Goal: Information Seeking & Learning: Check status

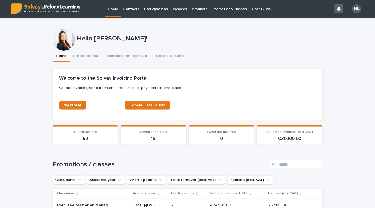
click at [230, 11] on p "Promotions/Classes" at bounding box center [230, 6] width 34 height 12
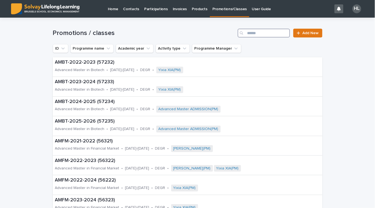
click at [278, 31] on input "Search" at bounding box center [264, 33] width 52 height 9
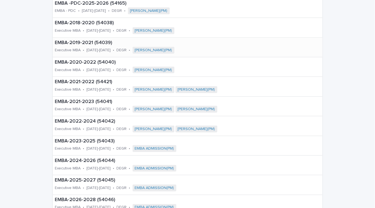
scroll to position [132, 0]
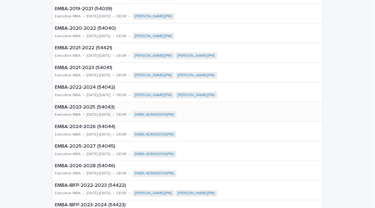
type input "****"
click at [94, 113] on p "[DATE]-[DATE]" at bounding box center [99, 114] width 24 height 5
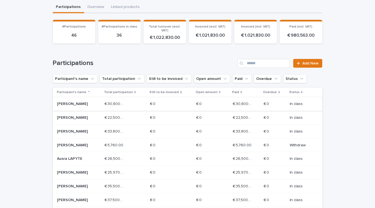
scroll to position [50, 0]
click at [210, 93] on p "Open amount" at bounding box center [207, 92] width 22 height 6
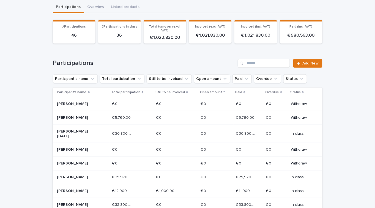
scroll to position [52, 0]
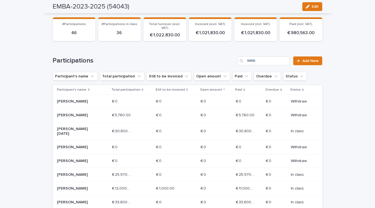
click at [211, 90] on p "Open amount" at bounding box center [211, 90] width 22 height 6
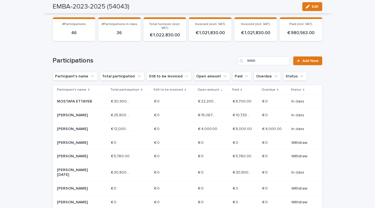
scroll to position [50, 0]
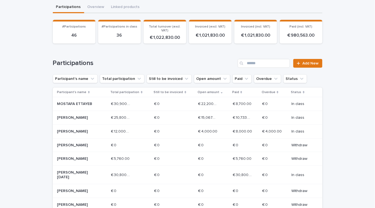
click at [70, 134] on div "Kunal PURI" at bounding box center [82, 131] width 50 height 9
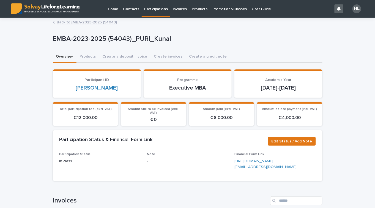
click at [216, 11] on p "Promotions/Classes" at bounding box center [230, 6] width 34 height 12
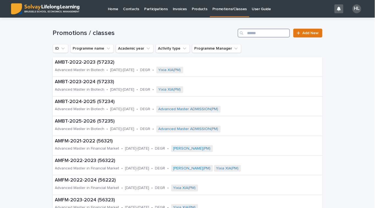
click at [257, 35] on input "Search" at bounding box center [264, 33] width 52 height 9
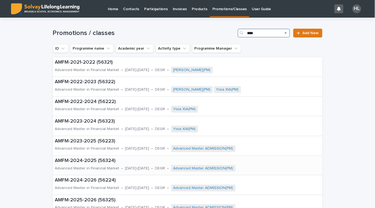
type input "****"
click at [99, 169] on p "Advanced Master in Financial Market" at bounding box center [87, 168] width 64 height 5
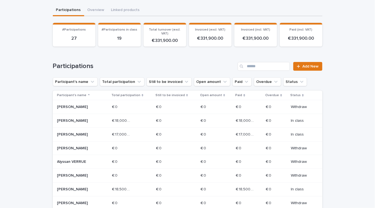
scroll to position [53, 0]
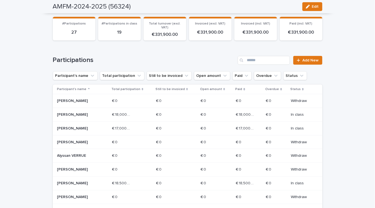
click at [211, 91] on p "Open amount" at bounding box center [211, 89] width 22 height 6
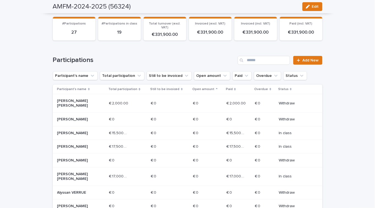
click at [207, 88] on p "Open amount" at bounding box center [204, 89] width 22 height 6
click at [210, 88] on p "Open amount" at bounding box center [204, 89] width 22 height 6
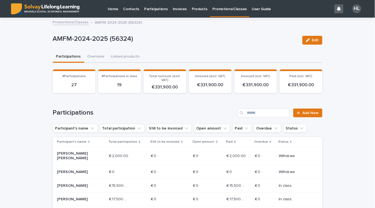
click at [59, 23] on link "Promotions/Classes" at bounding box center [71, 22] width 36 height 6
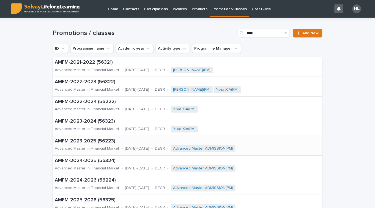
click at [104, 149] on p "Advanced Master in Financial Market" at bounding box center [87, 148] width 64 height 5
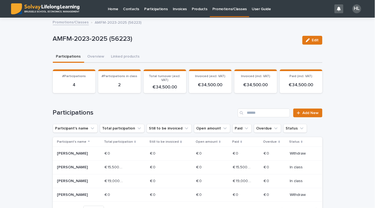
click at [61, 23] on link "Promotions/Classes" at bounding box center [71, 22] width 36 height 6
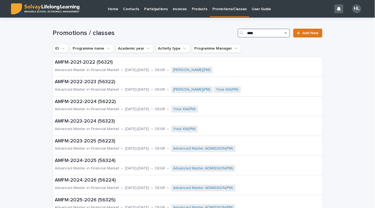
click at [256, 31] on input "****" at bounding box center [264, 33] width 52 height 9
type input "*****"
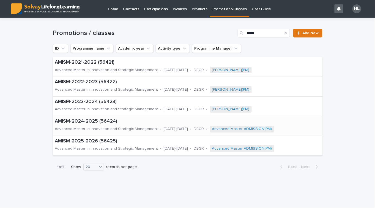
click at [121, 126] on div "Advanced Master in Innovation and Strategic Management" at bounding box center [106, 129] width 103 height 6
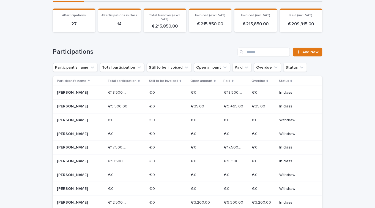
scroll to position [63, 0]
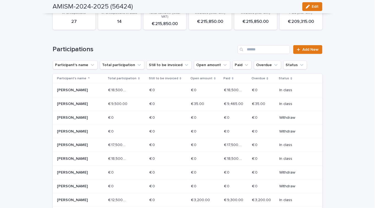
click at [194, 78] on p "Open amount" at bounding box center [202, 78] width 22 height 6
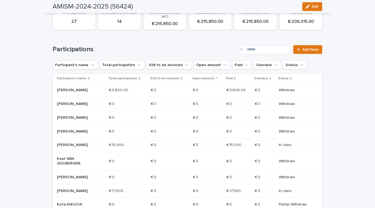
click at [194, 78] on p "Open amount" at bounding box center [204, 78] width 22 height 6
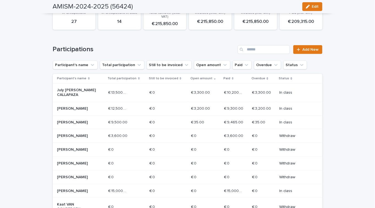
click at [132, 108] on div "€ 12,500.00 € 12,500.00" at bounding box center [126, 108] width 37 height 9
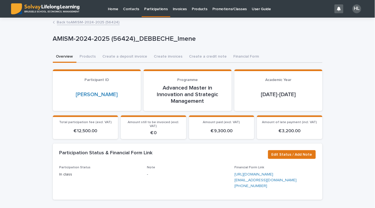
click at [87, 23] on link "Back to AMISM-2024-2025 (56424)" at bounding box center [88, 22] width 63 height 6
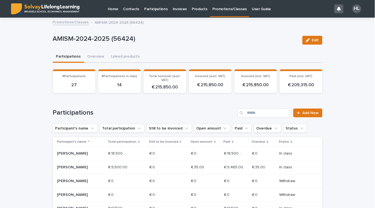
click at [197, 141] on p "Open amount" at bounding box center [202, 142] width 22 height 6
click at [197, 141] on p "Open amount" at bounding box center [204, 142] width 22 height 6
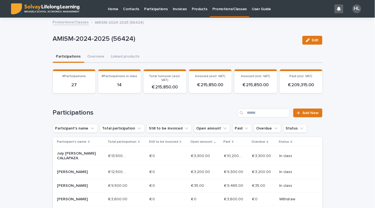
click at [69, 23] on link "Promotions/Classes" at bounding box center [71, 22] width 36 height 6
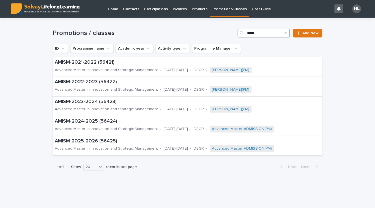
click at [267, 31] on input "*****" at bounding box center [264, 33] width 52 height 9
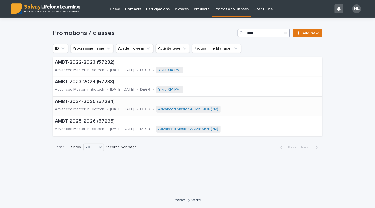
type input "****"
click at [103, 103] on p "AMBT-2024-2025 (57234)" at bounding box center [168, 102] width 227 height 6
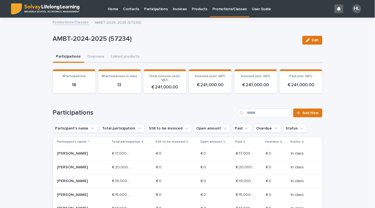
click at [211, 140] on p "Open amount" at bounding box center [211, 142] width 22 height 6
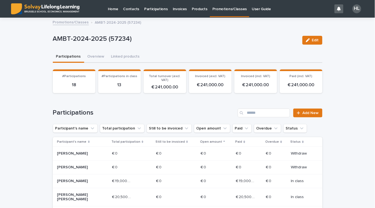
click at [211, 140] on p "Open amount" at bounding box center [211, 142] width 22 height 6
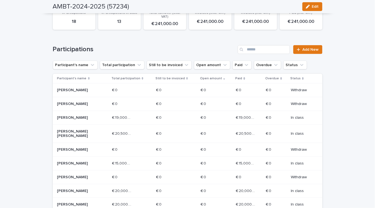
click at [207, 77] on p "Open amount" at bounding box center [211, 78] width 22 height 6
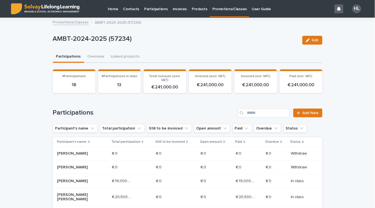
click at [72, 23] on link "Promotions/Classes" at bounding box center [71, 22] width 36 height 6
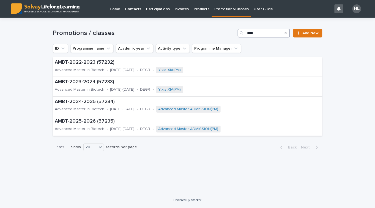
click at [264, 31] on input "****" at bounding box center [264, 33] width 52 height 9
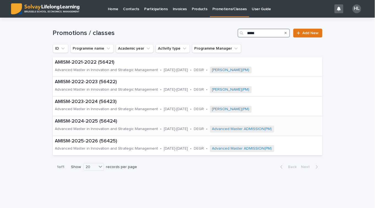
type input "*****"
click at [109, 123] on p "AMISM-2024-2025 (56424)" at bounding box center [187, 121] width 265 height 6
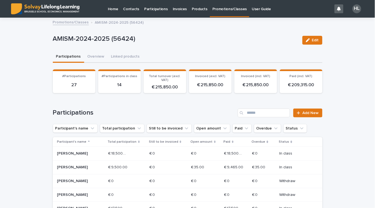
click at [201, 142] on p "Open amount" at bounding box center [202, 142] width 22 height 6
click at [201, 142] on p "Open amount" at bounding box center [204, 142] width 22 height 6
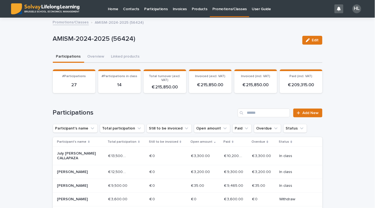
click at [91, 172] on p "Imene DEBBECHE" at bounding box center [76, 172] width 39 height 5
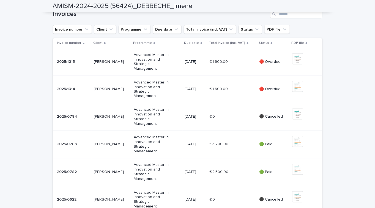
scroll to position [207, 0]
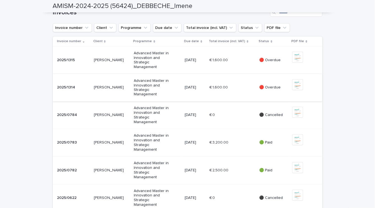
click at [297, 90] on img at bounding box center [297, 84] width 11 height 11
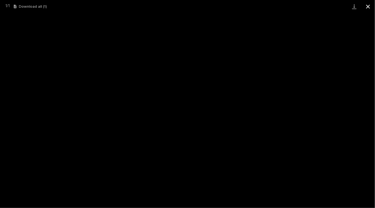
click at [367, 6] on button "Close gallery" at bounding box center [369, 6] width 14 height 13
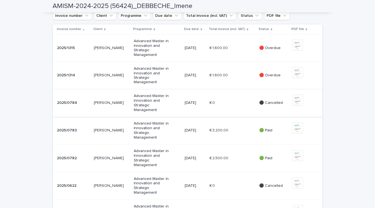
scroll to position [219, 0]
click at [298, 78] on img at bounding box center [297, 72] width 11 height 11
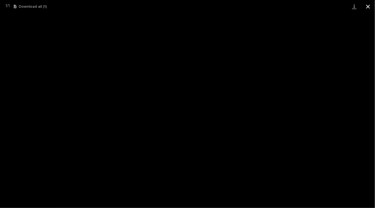
click at [369, 5] on button "Close gallery" at bounding box center [369, 6] width 14 height 13
